Goal: Task Accomplishment & Management: Understand process/instructions

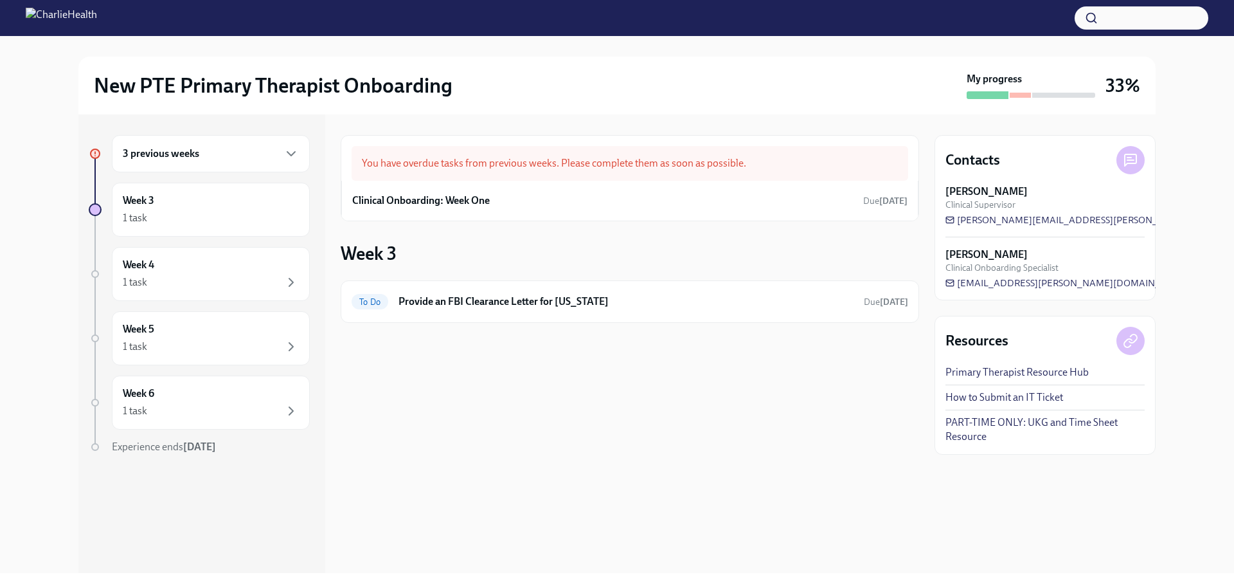
click at [276, 149] on div "3 previous weeks" at bounding box center [211, 153] width 176 height 15
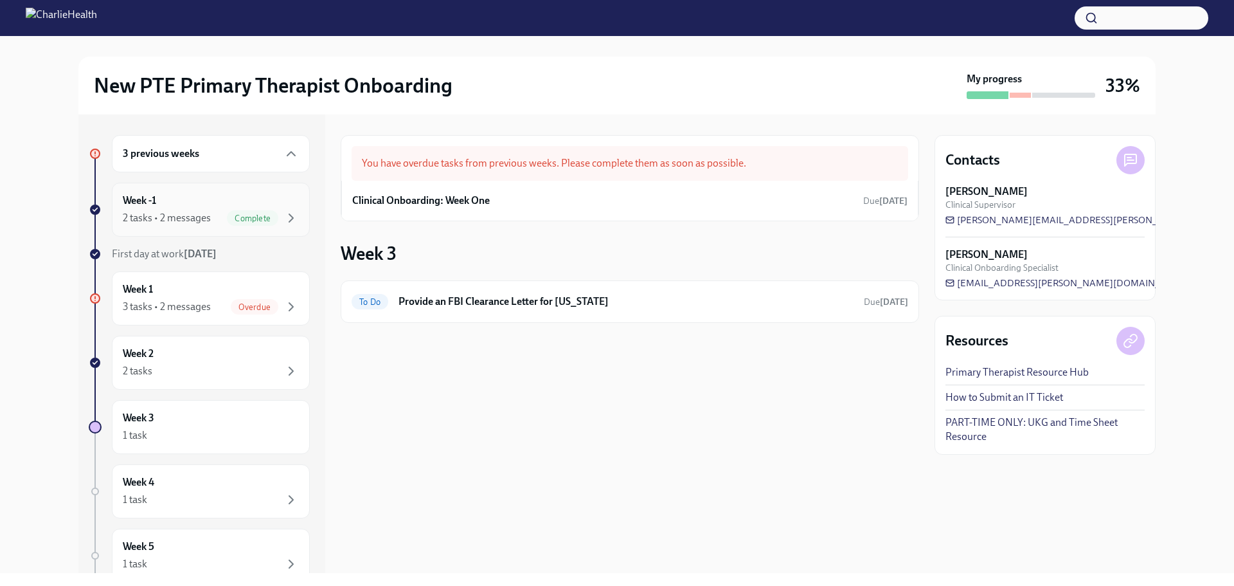
click at [210, 220] on div "2 tasks • 2 messages" at bounding box center [167, 218] width 88 height 14
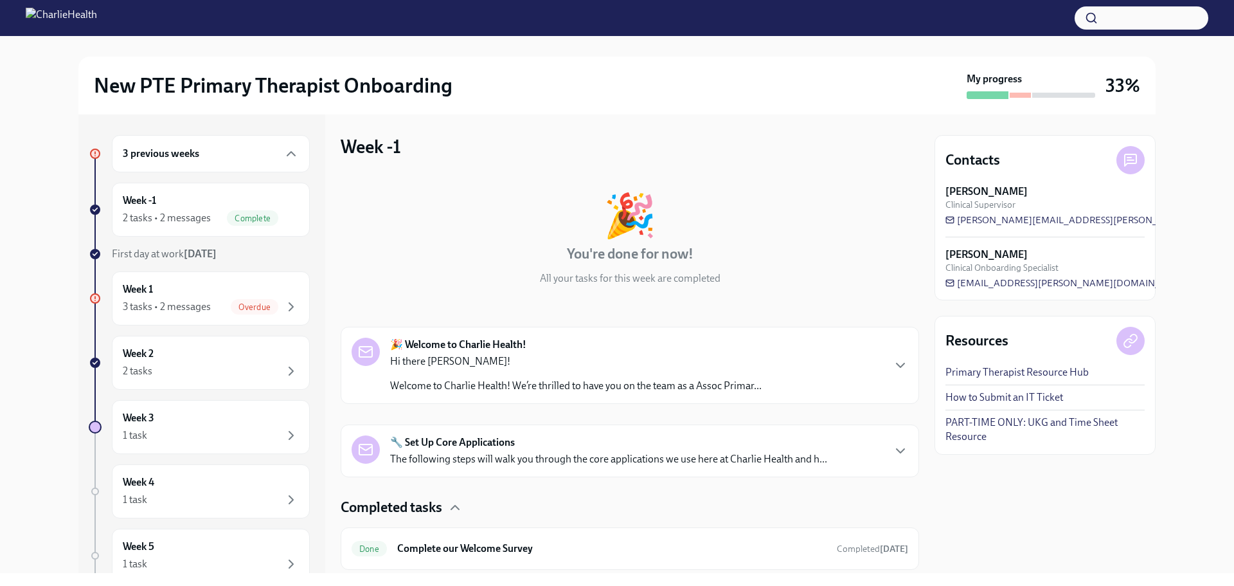
scroll to position [91, 0]
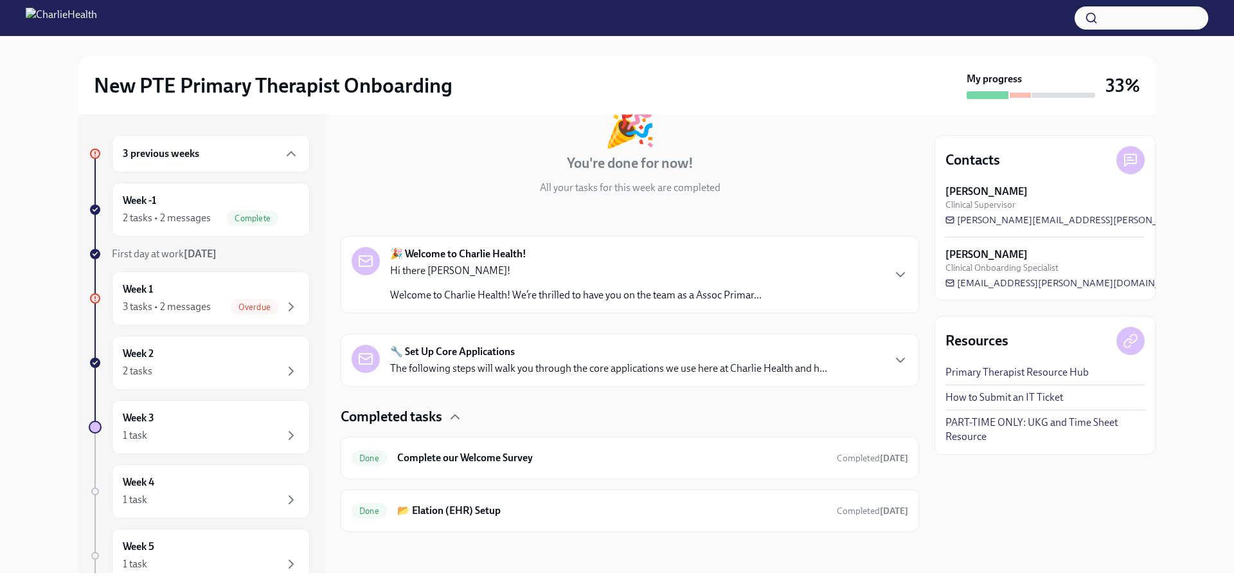
click at [570, 262] on div "🎉 Welcome to Charlie Health! Hi there [PERSON_NAME]! Welcome to Charlie Health!…" at bounding box center [576, 274] width 372 height 55
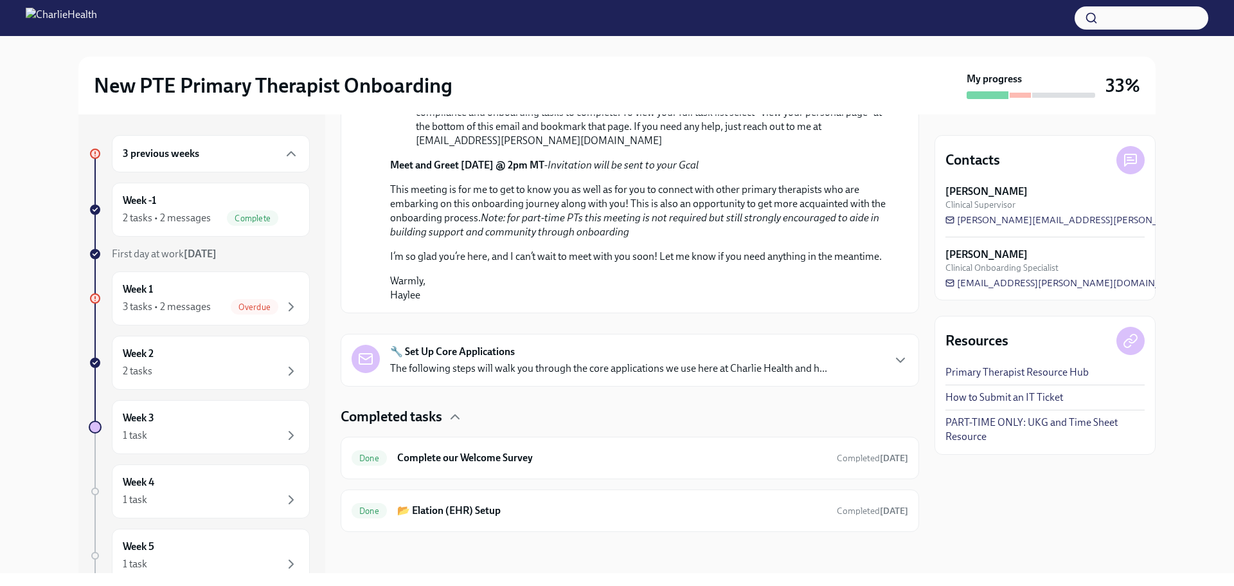
scroll to position [793, 0]
click at [573, 362] on p "The following steps will walk you through the core applications we use here at …" at bounding box center [608, 368] width 437 height 14
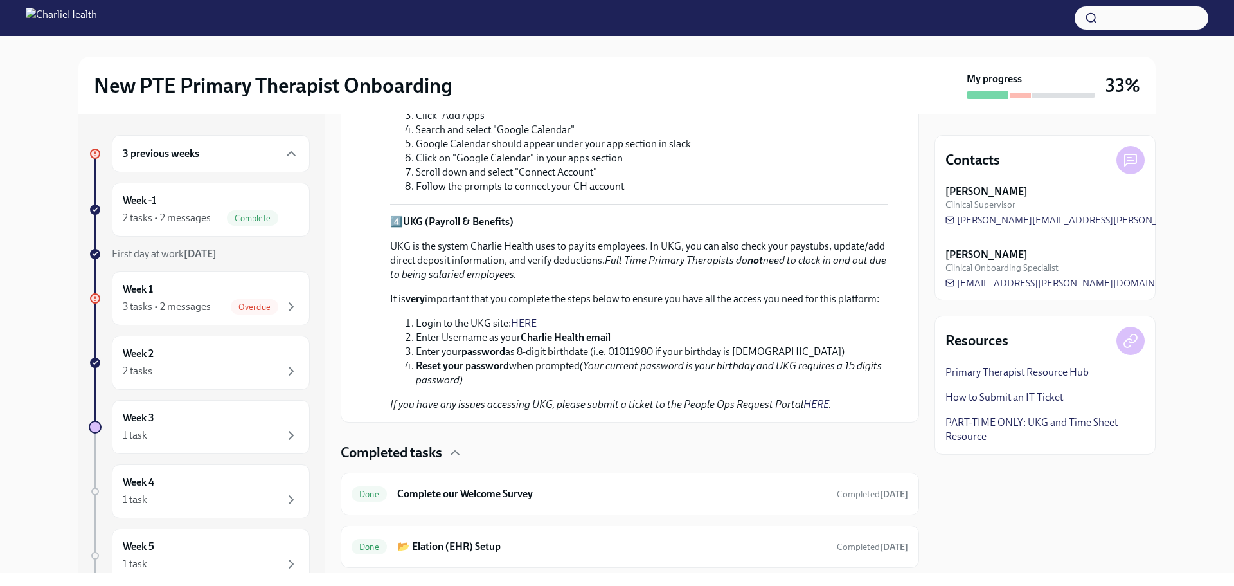
scroll to position [1624, 0]
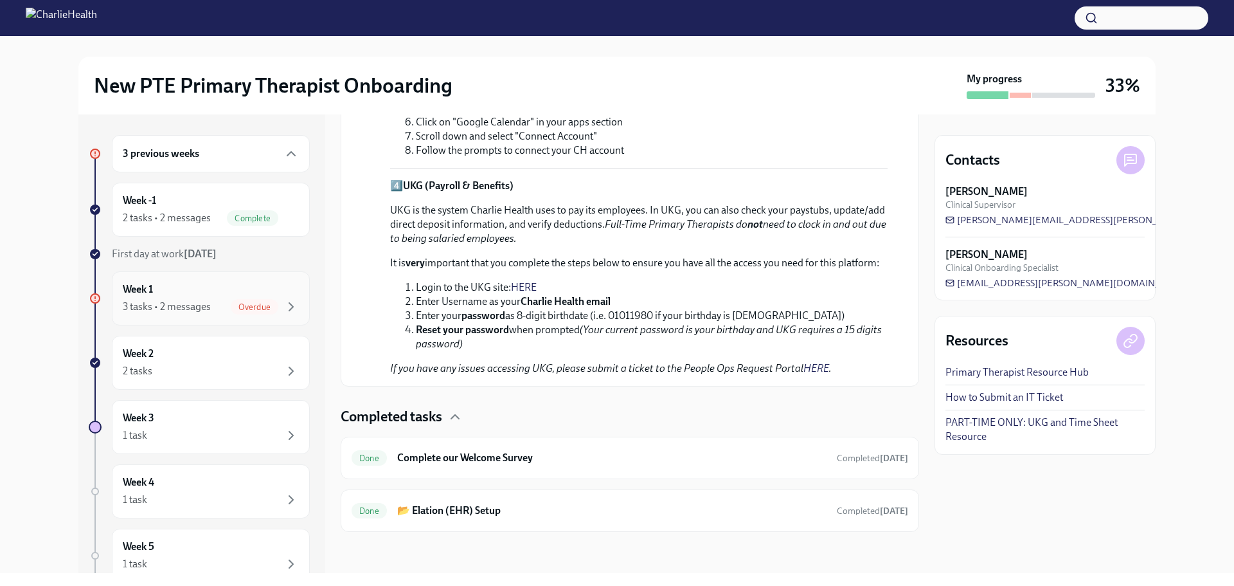
click at [192, 291] on div "Week 1 3 tasks • 2 messages Overdue" at bounding box center [211, 298] width 176 height 32
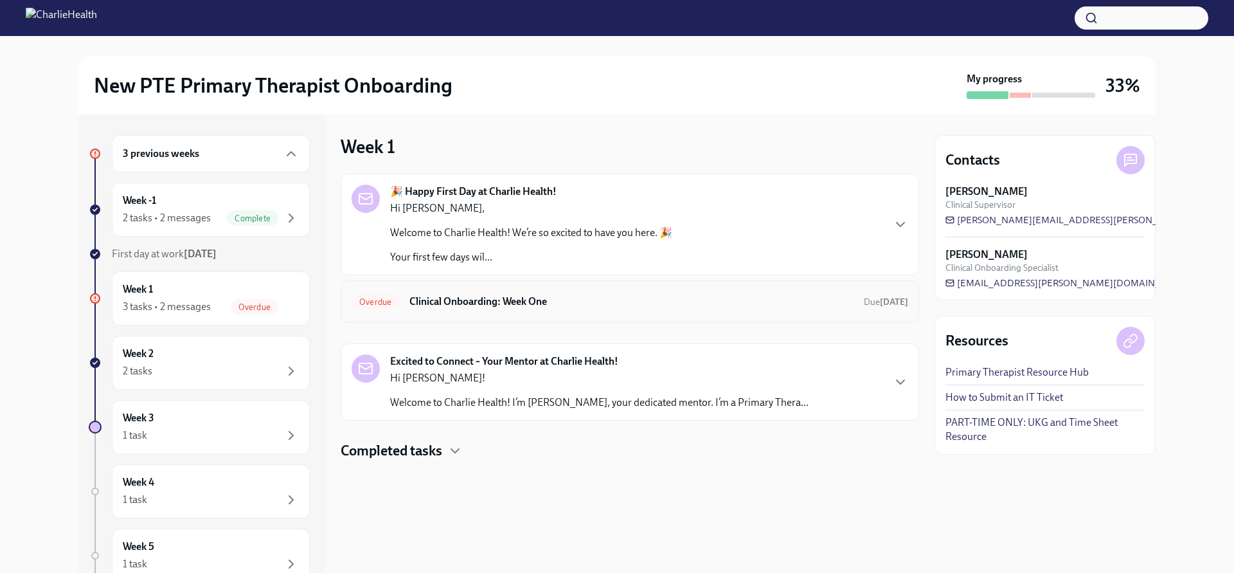
click at [526, 312] on div "Overdue Clinical Onboarding: Week One Due [DATE]" at bounding box center [630, 301] width 578 height 42
click at [484, 292] on div "Overdue Clinical Onboarding: Week One Due [DATE]" at bounding box center [630, 301] width 557 height 21
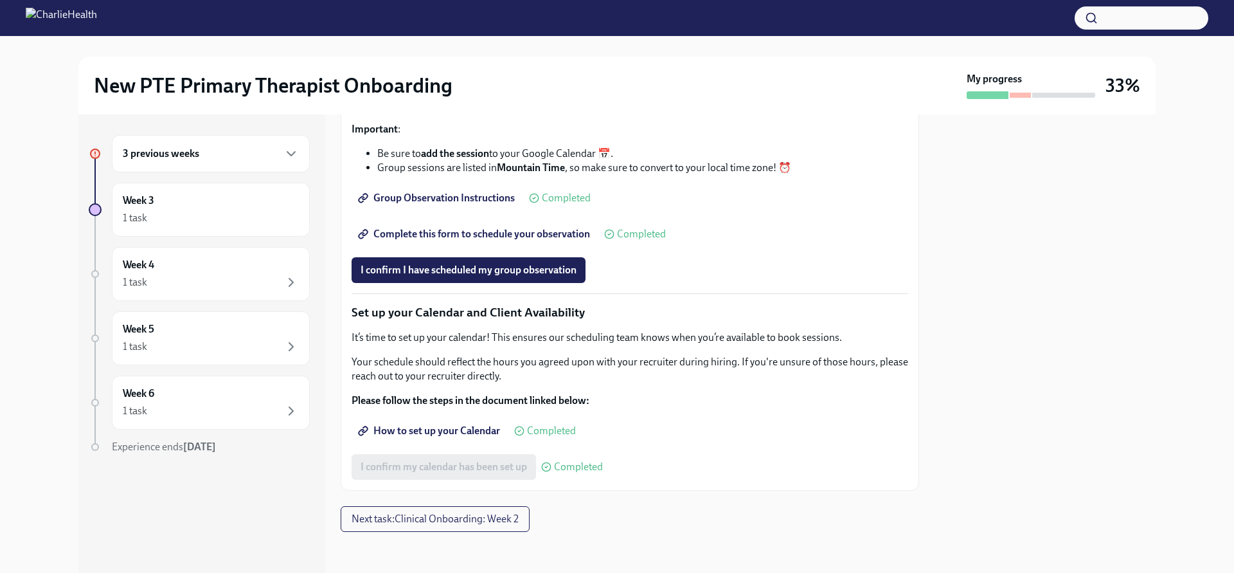
scroll to position [1769, 0]
click at [512, 234] on span "Complete this form to schedule your observation" at bounding box center [475, 234] width 229 height 13
click at [488, 269] on span "I confirm I have scheduled my group observation" at bounding box center [469, 270] width 216 height 13
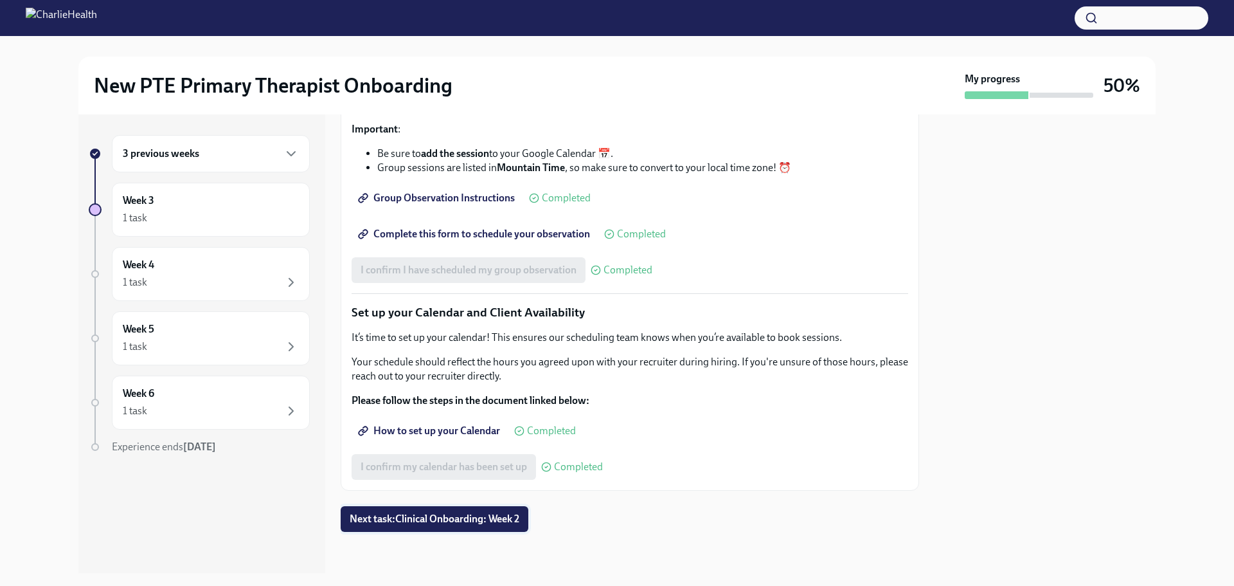
click at [440, 523] on span "Next task : Clinical Onboarding: Week 2" at bounding box center [435, 518] width 170 height 13
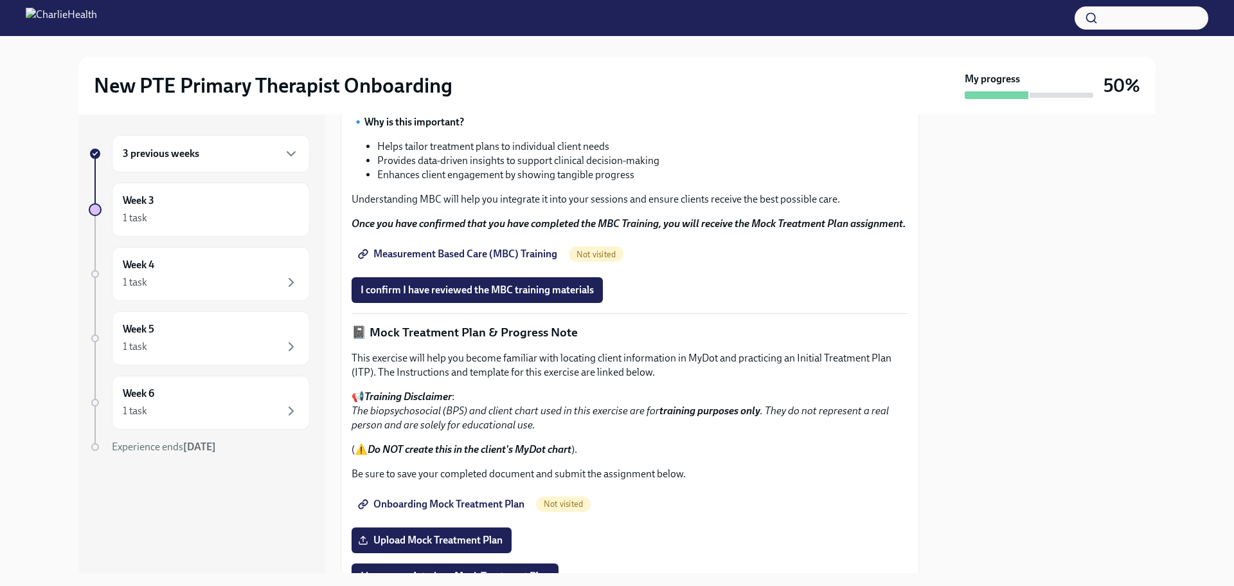
scroll to position [576, 0]
